Goal: Transaction & Acquisition: Book appointment/travel/reservation

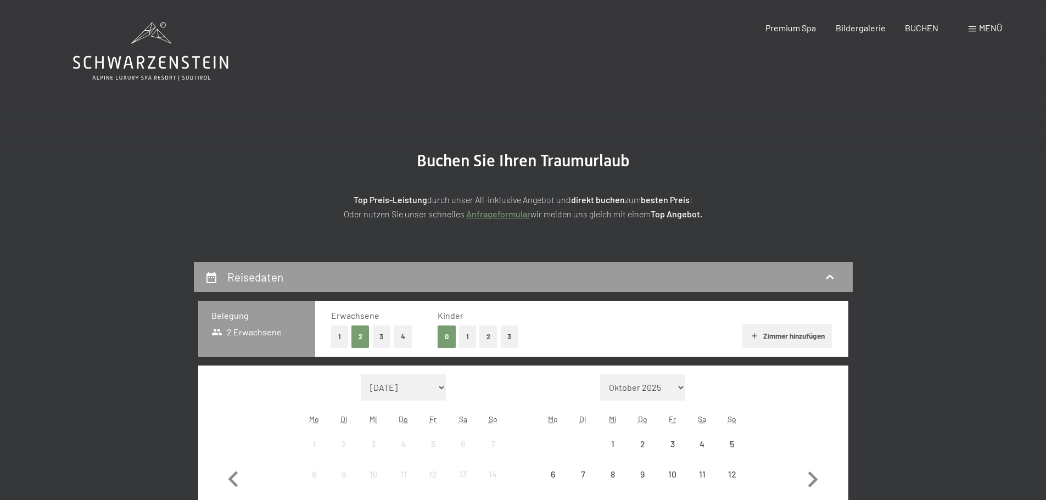
select select "[DATE]"
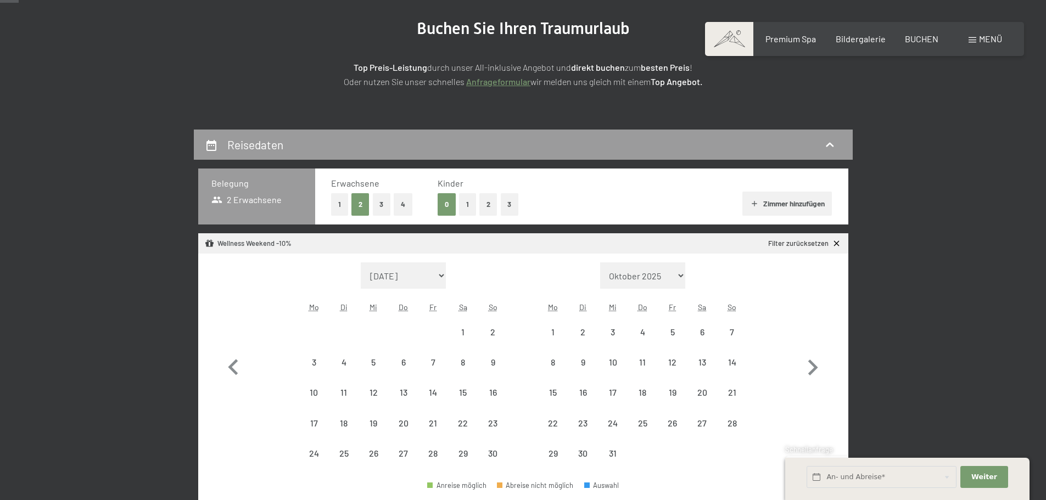
select select "[DATE]"
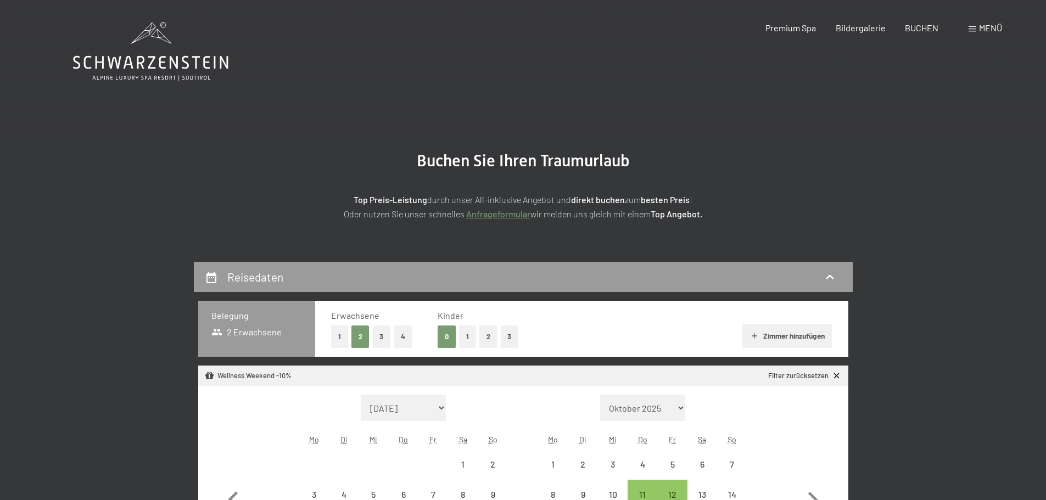
click at [146, 64] on icon at bounding box center [150, 51] width 155 height 59
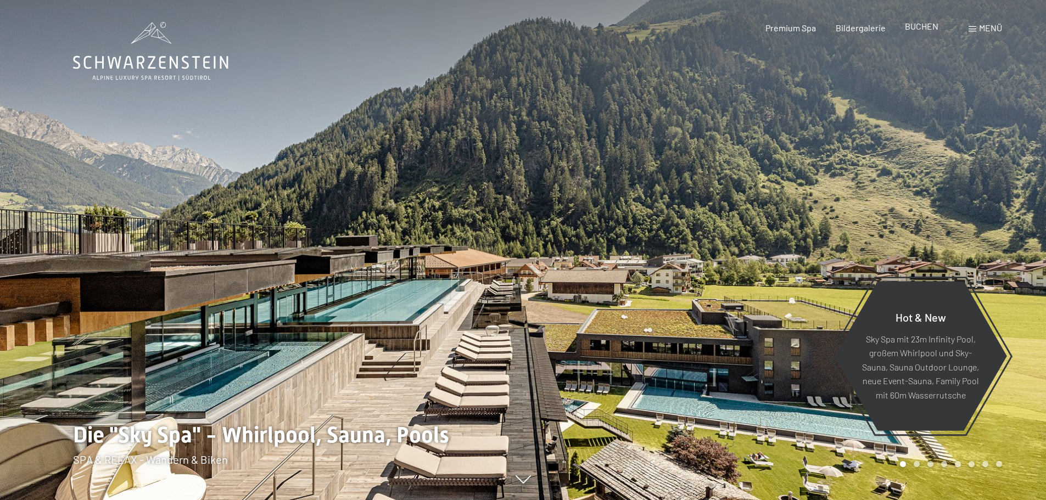
click at [918, 27] on span "BUCHEN" at bounding box center [922, 26] width 34 height 10
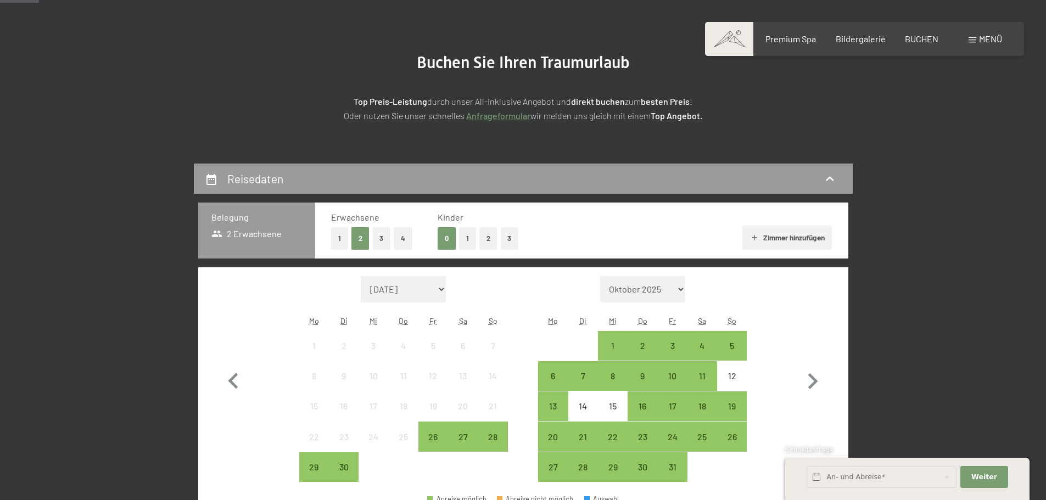
scroll to position [165, 0]
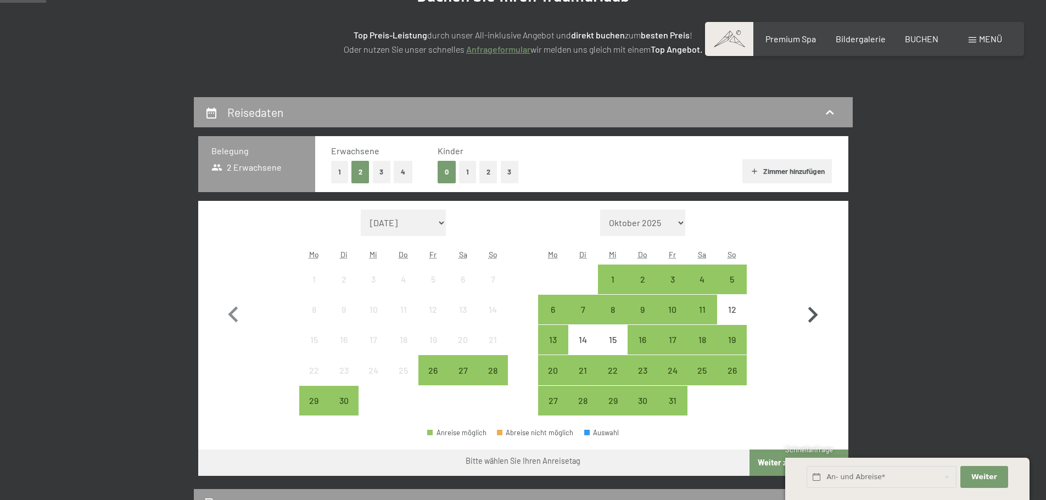
click at [810, 315] on icon "button" at bounding box center [813, 315] width 32 height 32
select select "2025-10-01"
select select "[DATE]"
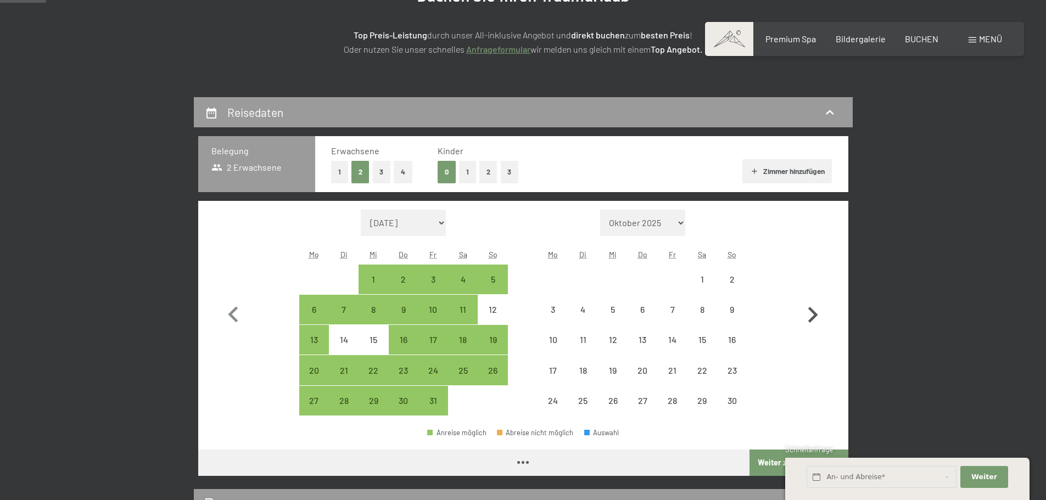
click at [810, 315] on icon "button" at bounding box center [813, 315] width 32 height 32
select select "[DATE]"
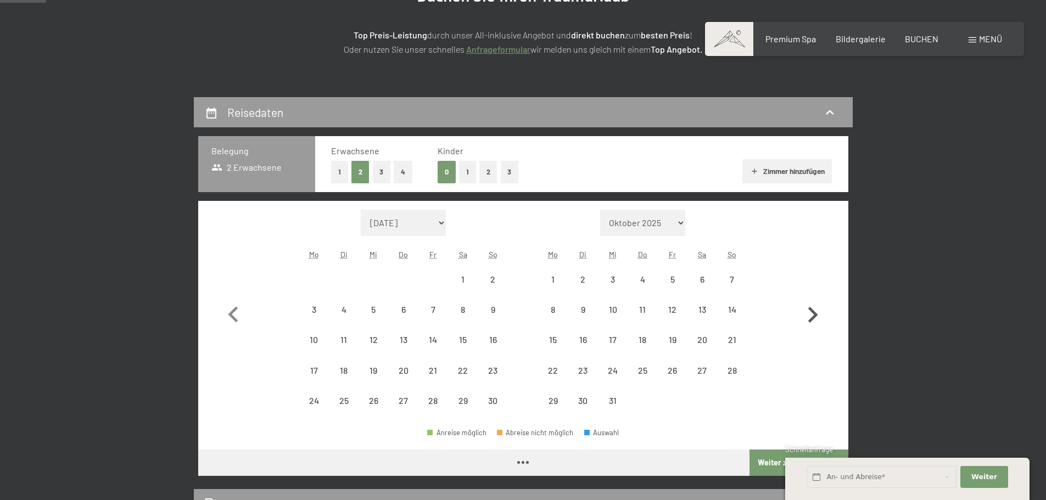
click at [810, 315] on icon "button" at bounding box center [813, 315] width 32 height 32
select select "[DATE]"
select select "2026-01-01"
click at [810, 315] on icon "button" at bounding box center [813, 315] width 32 height 32
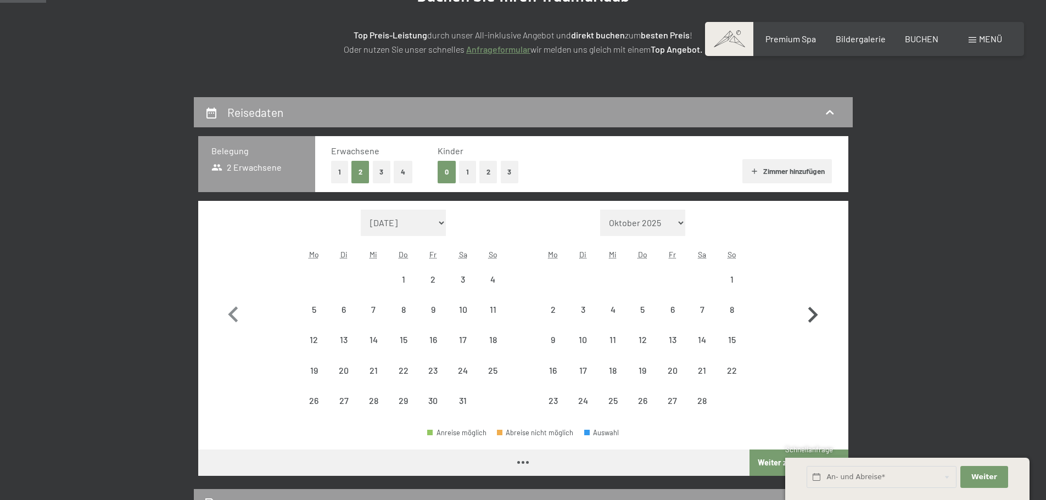
select select "2026-02-01"
select select "2026-03-01"
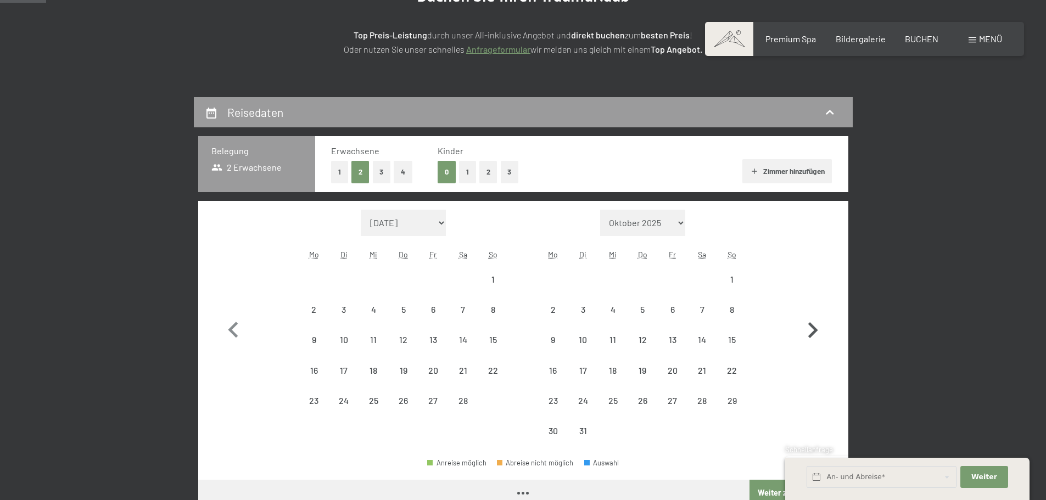
select select "2026-02-01"
select select "2026-03-01"
click at [810, 315] on icon "button" at bounding box center [813, 331] width 32 height 32
select select "2026-03-01"
select select "2026-04-01"
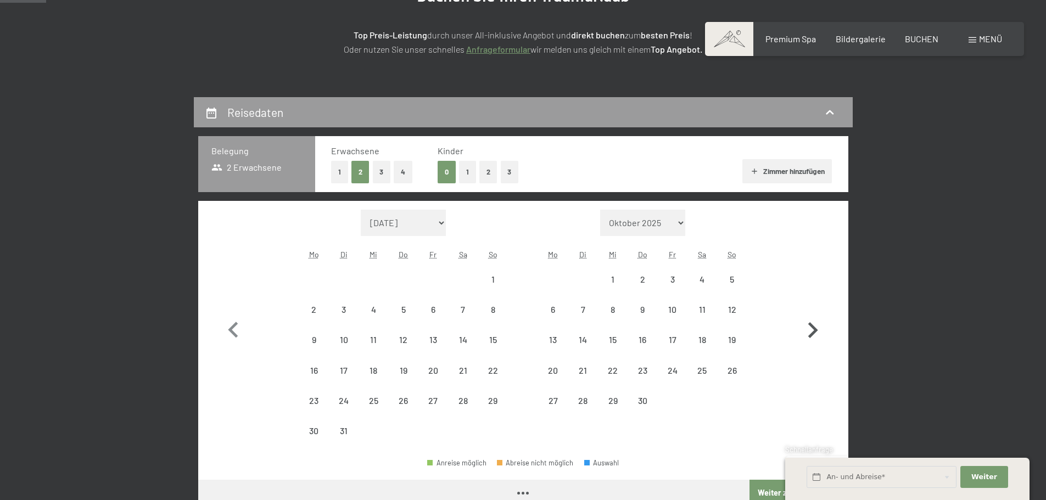
select select "2026-03-01"
select select "2026-04-01"
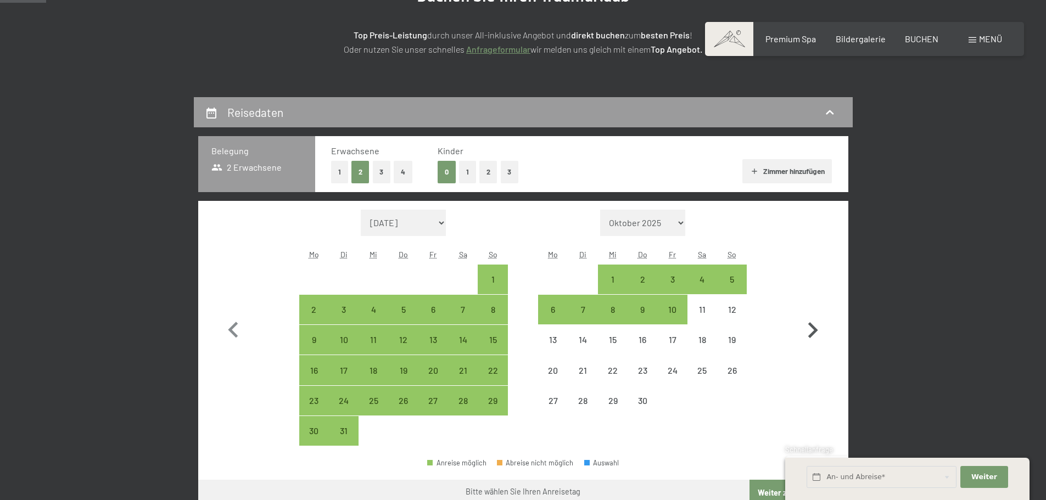
click at [817, 329] on icon "button" at bounding box center [814, 330] width 10 height 16
select select "2026-04-01"
select select "2026-05-01"
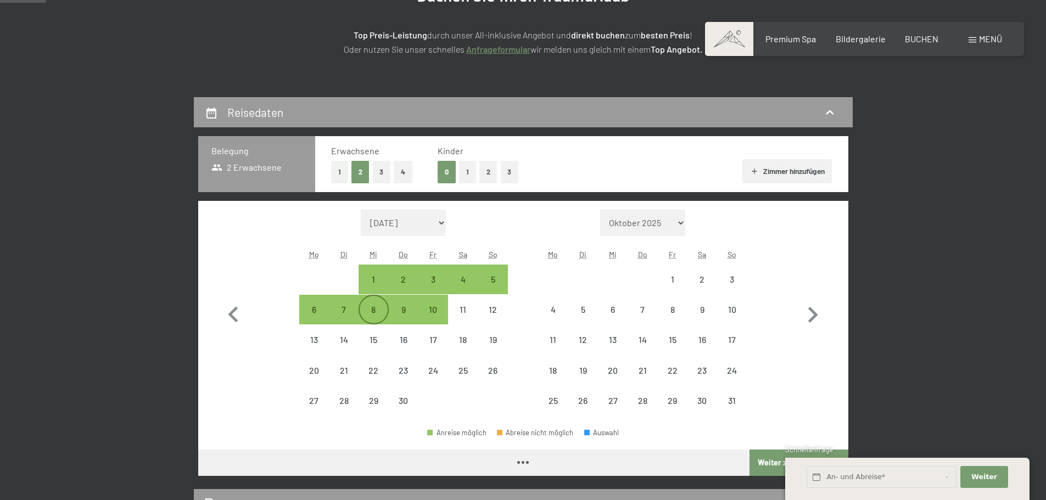
select select "2026-04-01"
select select "2026-05-01"
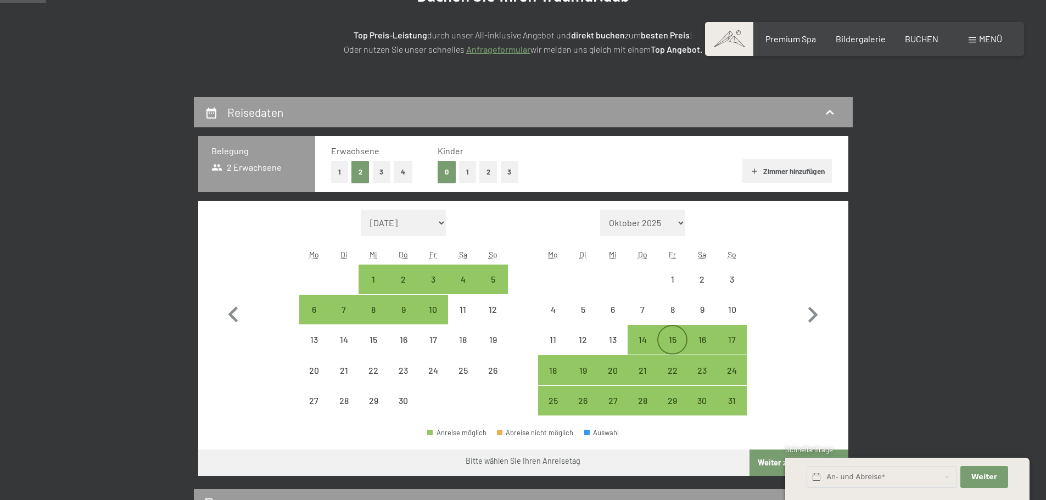
click at [679, 343] on div "15" at bounding box center [672, 349] width 27 height 27
select select "2026-04-01"
select select "2026-05-01"
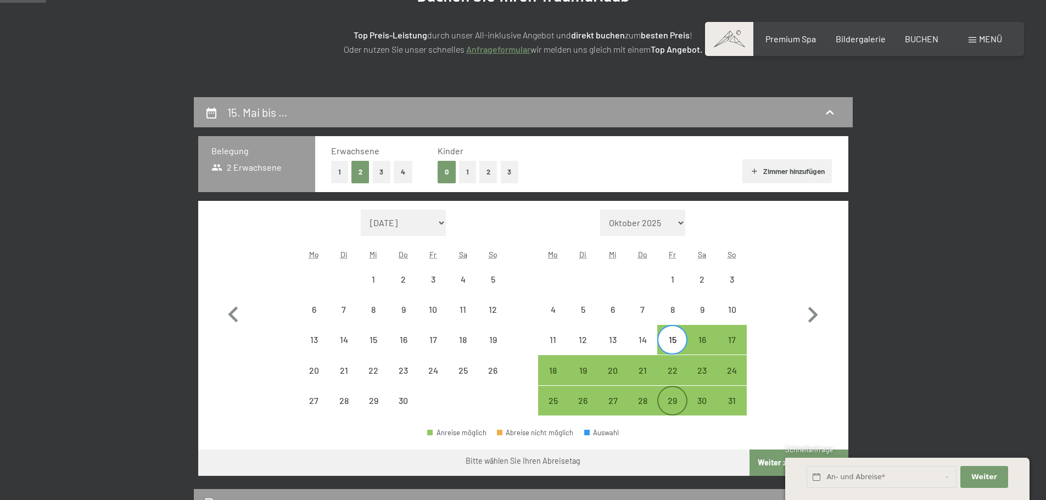
click at [678, 402] on div "29" at bounding box center [672, 410] width 27 height 27
select select "2026-04-01"
select select "2026-05-01"
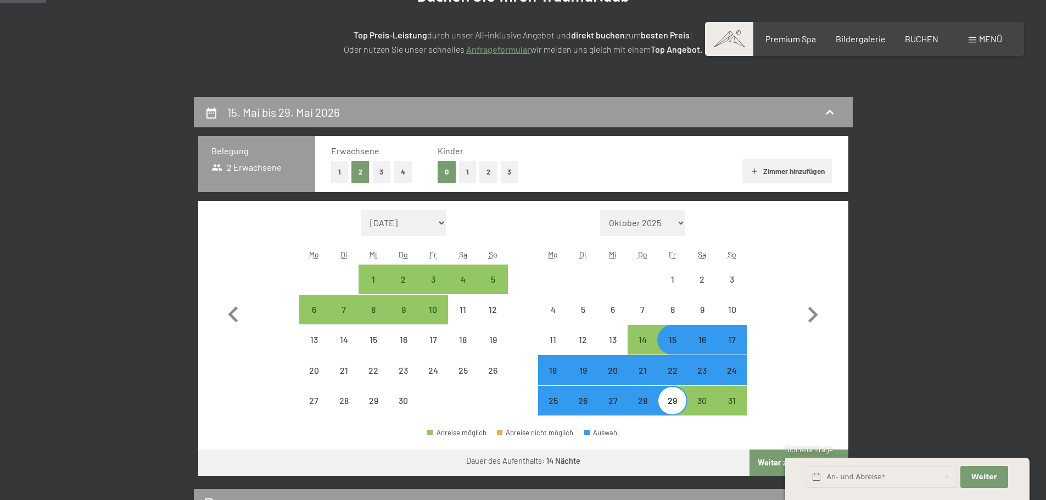
click at [647, 409] on div "28" at bounding box center [642, 410] width 27 height 27
select select "2026-04-01"
select select "2026-05-01"
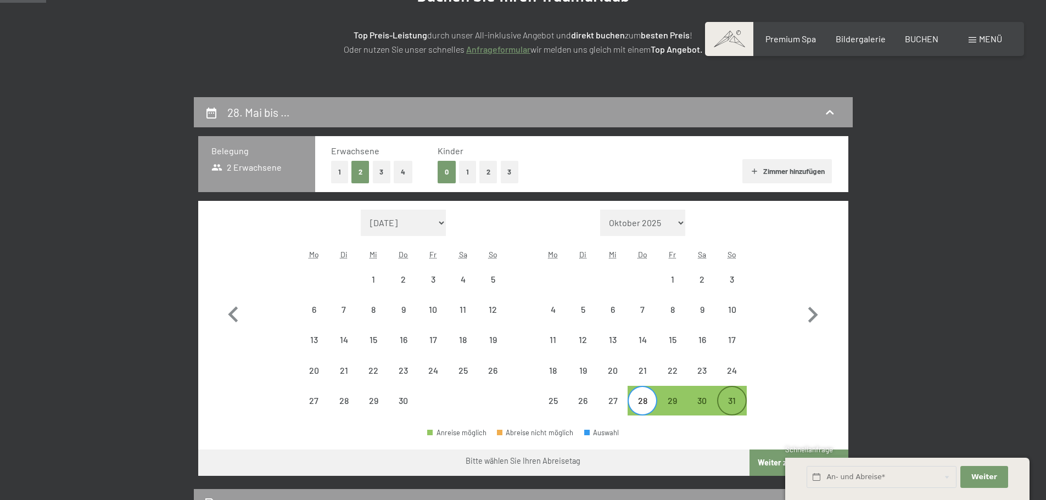
click at [734, 402] on div "31" at bounding box center [731, 410] width 27 height 27
select select "2026-04-01"
select select "2026-05-01"
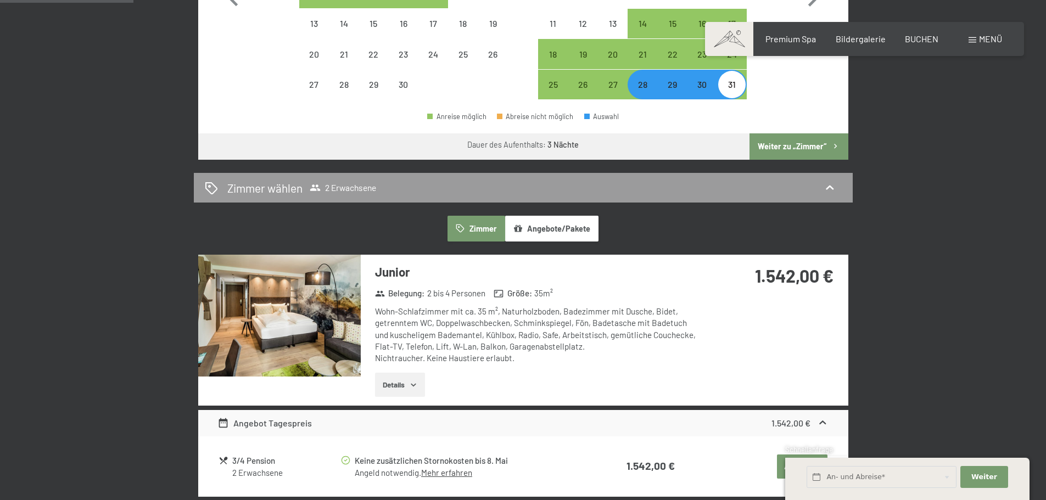
scroll to position [439, 0]
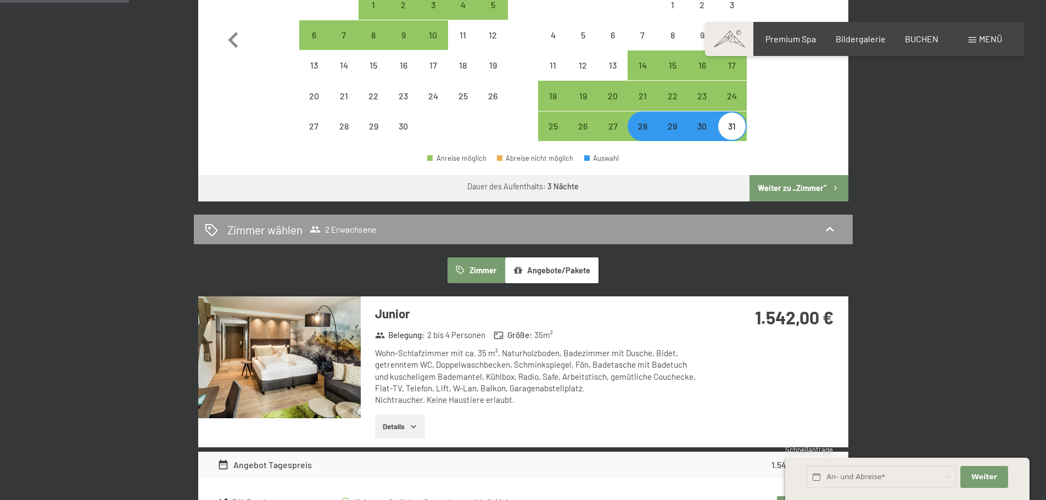
click at [673, 133] on div "29" at bounding box center [672, 135] width 27 height 27
select select "2026-04-01"
select select "2026-05-01"
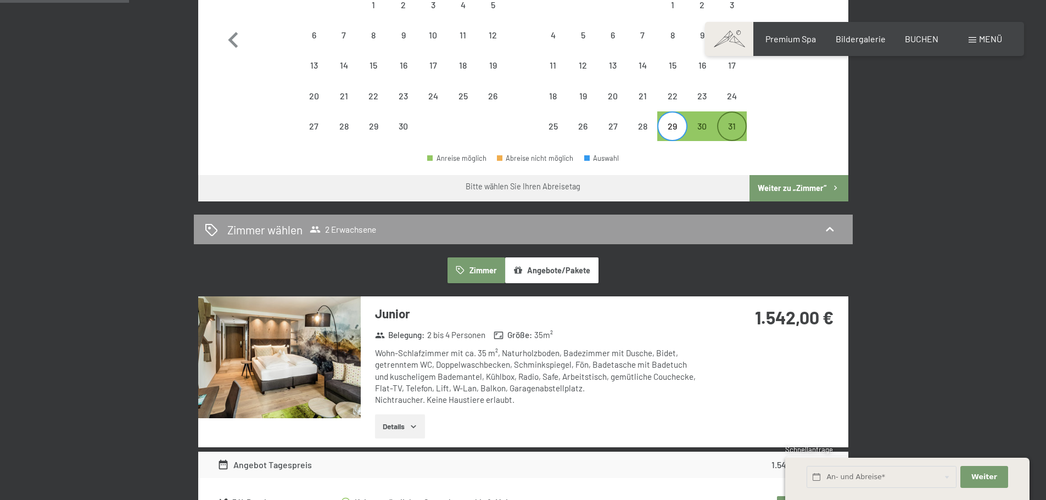
click at [732, 132] on div "31" at bounding box center [731, 135] width 27 height 27
select select "2026-04-01"
select select "2026-05-01"
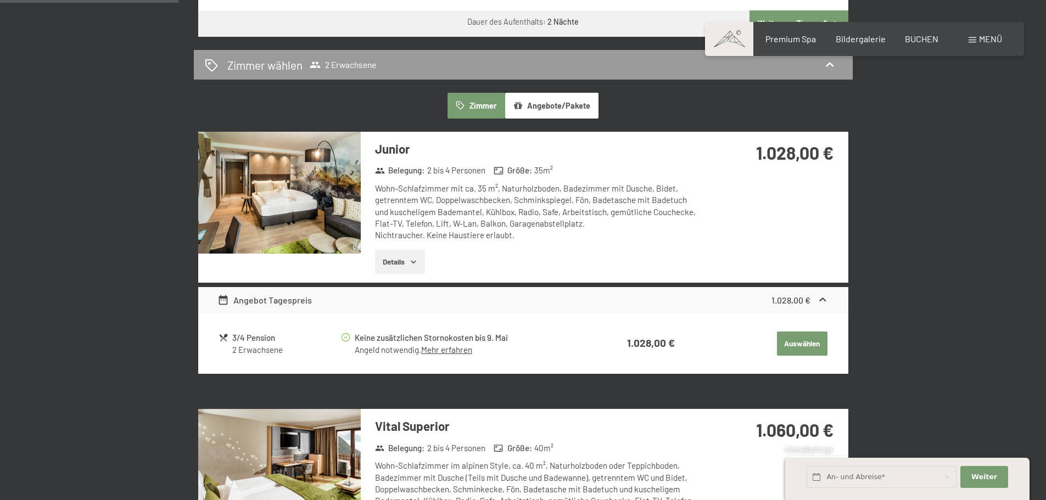
scroll to position [659, 0]
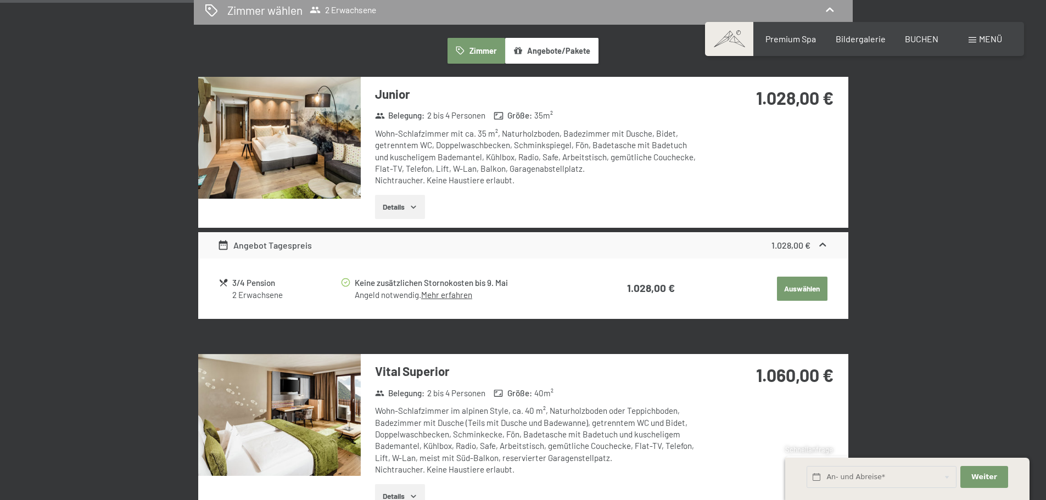
click at [397, 203] on button "Details" at bounding box center [400, 207] width 50 height 24
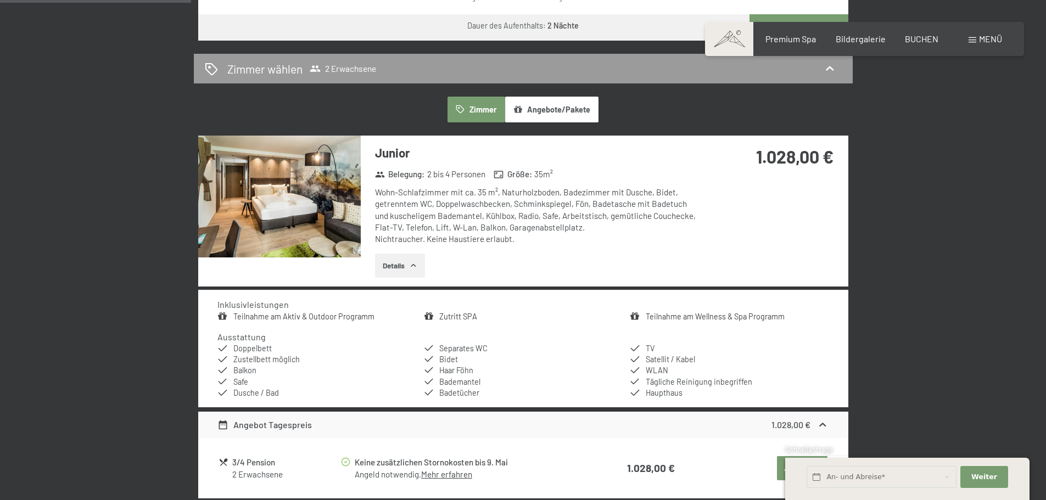
scroll to position [439, 0]
